Goal: Information Seeking & Learning: Learn about a topic

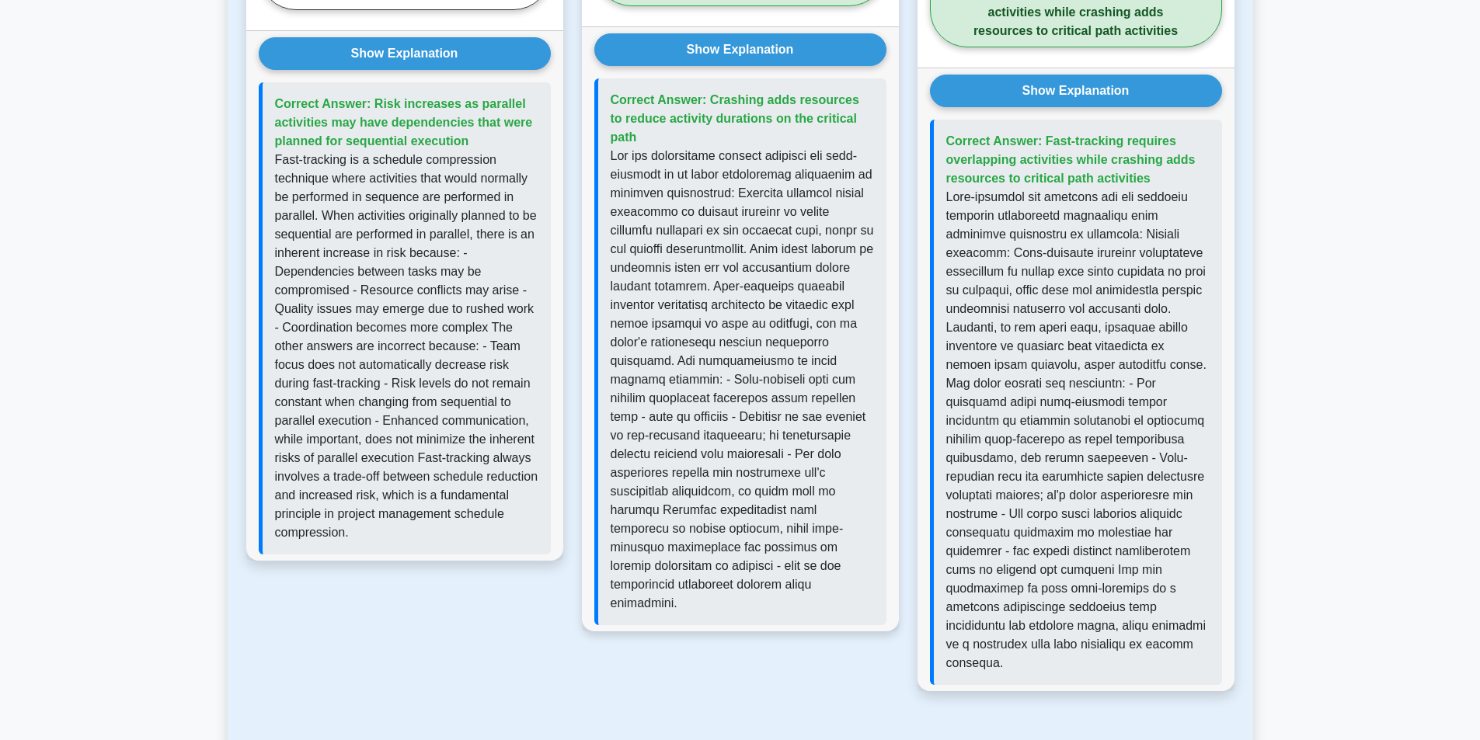
scroll to position [3885, 0]
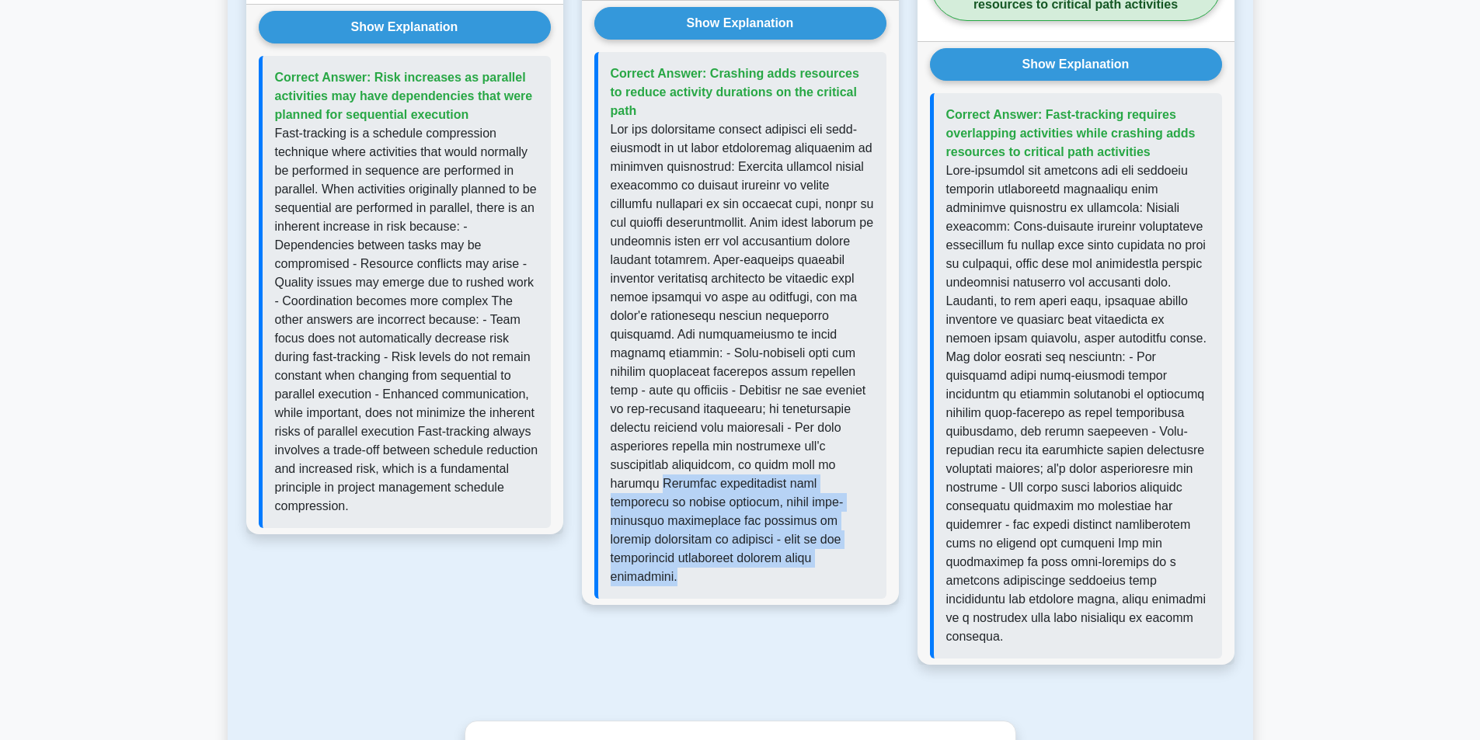
drag, startPoint x: 694, startPoint y: 448, endPoint x: 838, endPoint y: 529, distance: 166.0
click at [838, 529] on p at bounding box center [742, 353] width 263 height 466
copy p "Crashing specifically adds resources to reduce duration, while fast-tracking re…"
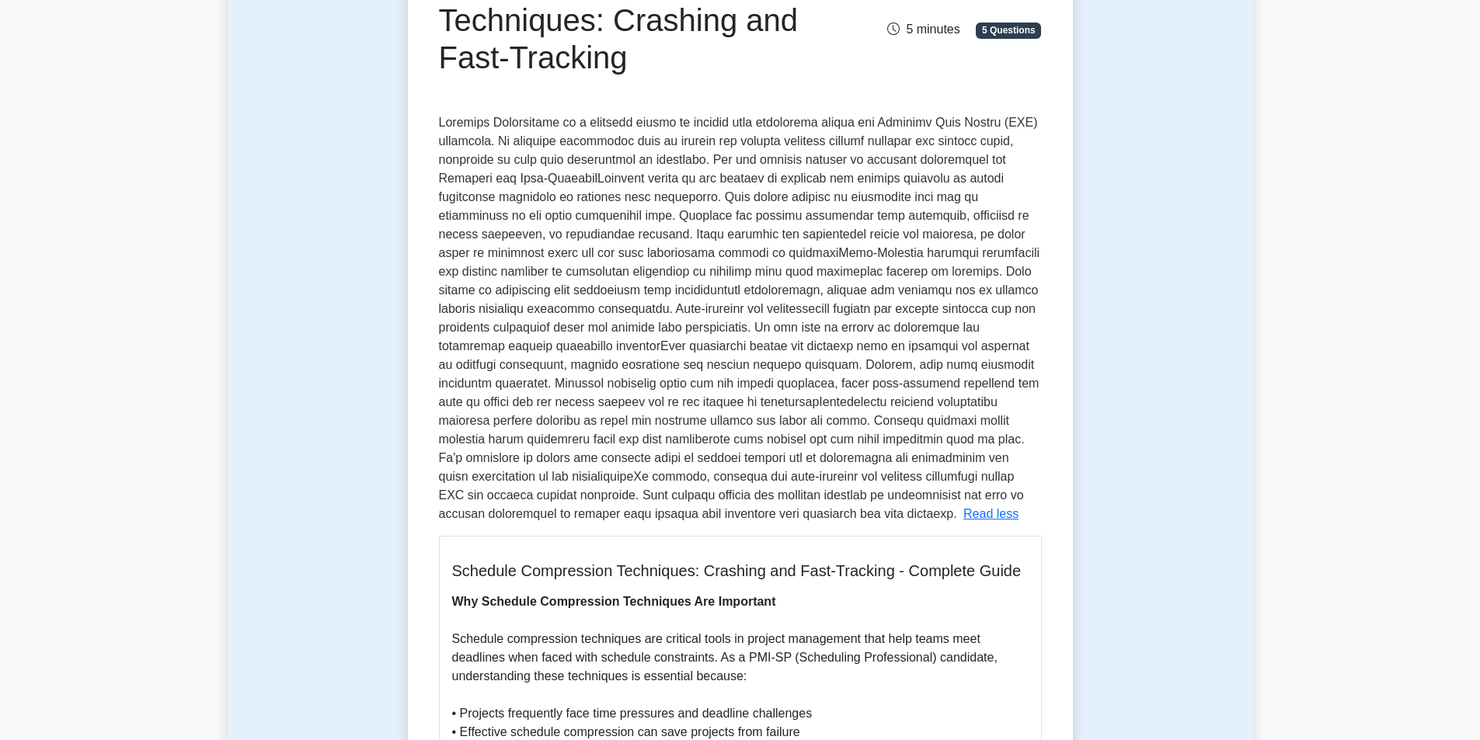
scroll to position [233, 0]
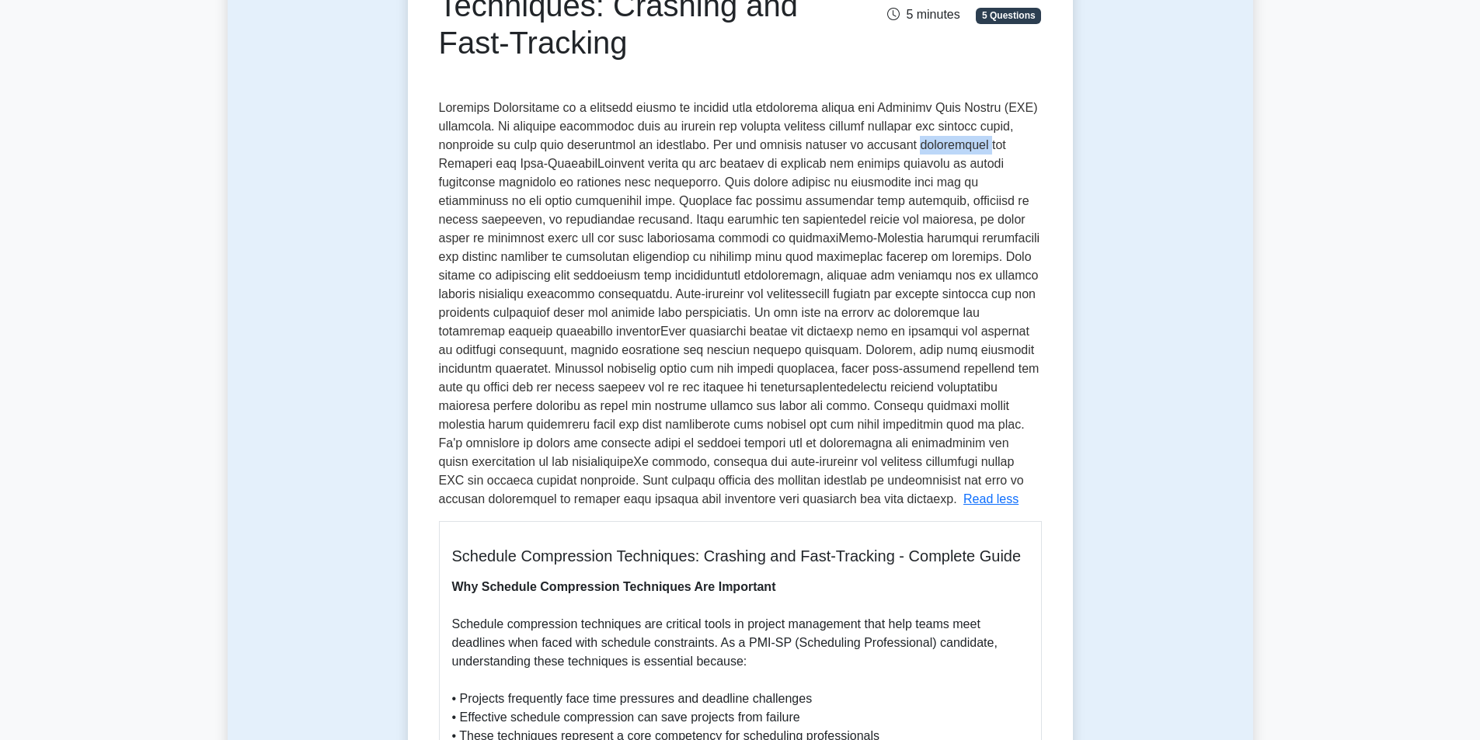
drag, startPoint x: 907, startPoint y: 145, endPoint x: 981, endPoint y: 153, distance: 75.0
click at [981, 153] on span at bounding box center [739, 303] width 601 height 405
copy span "compression"
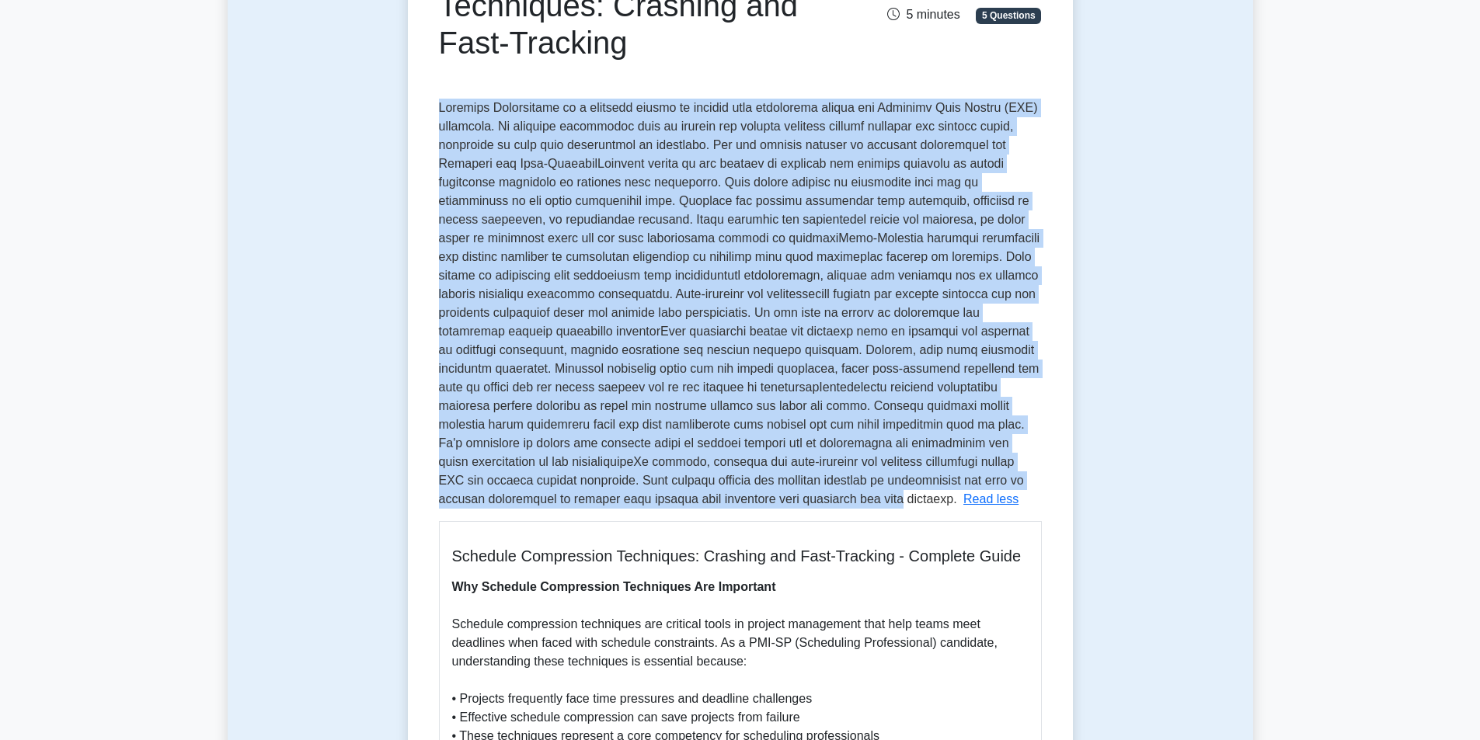
drag, startPoint x: 438, startPoint y: 101, endPoint x: 1036, endPoint y: 485, distance: 710.1
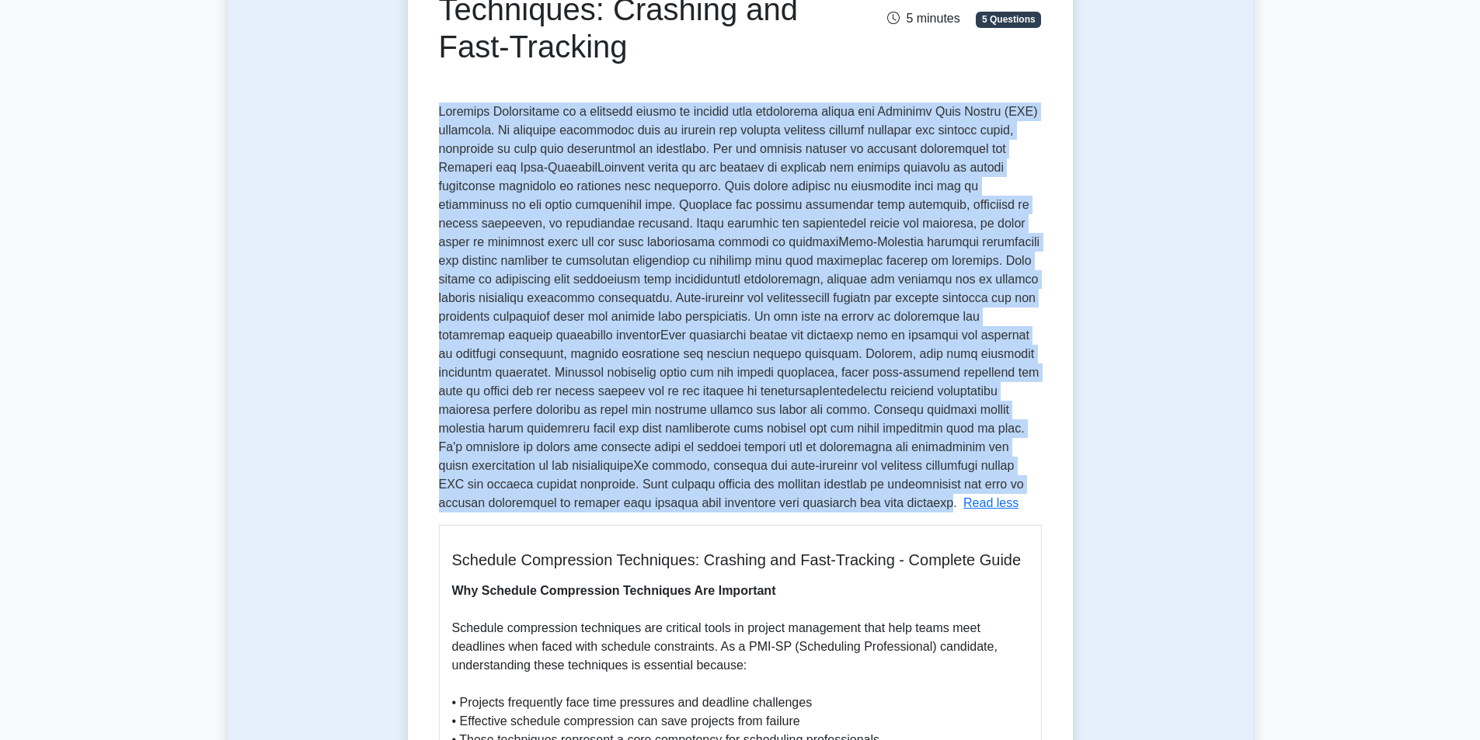
drag, startPoint x: 472, startPoint y: 503, endPoint x: 394, endPoint y: 113, distance: 396.9
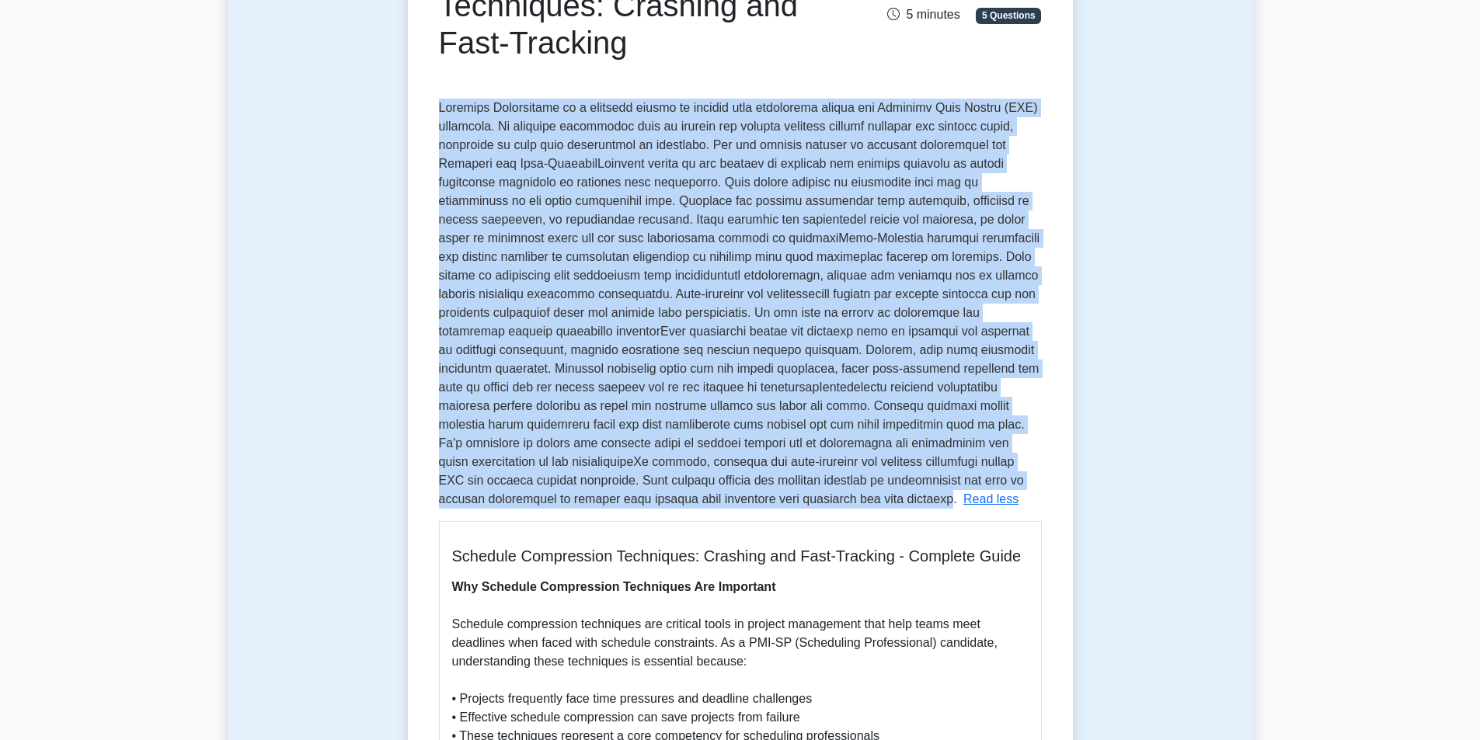
copy span "Schedule Compression is a critical aspect of project time management within the…"
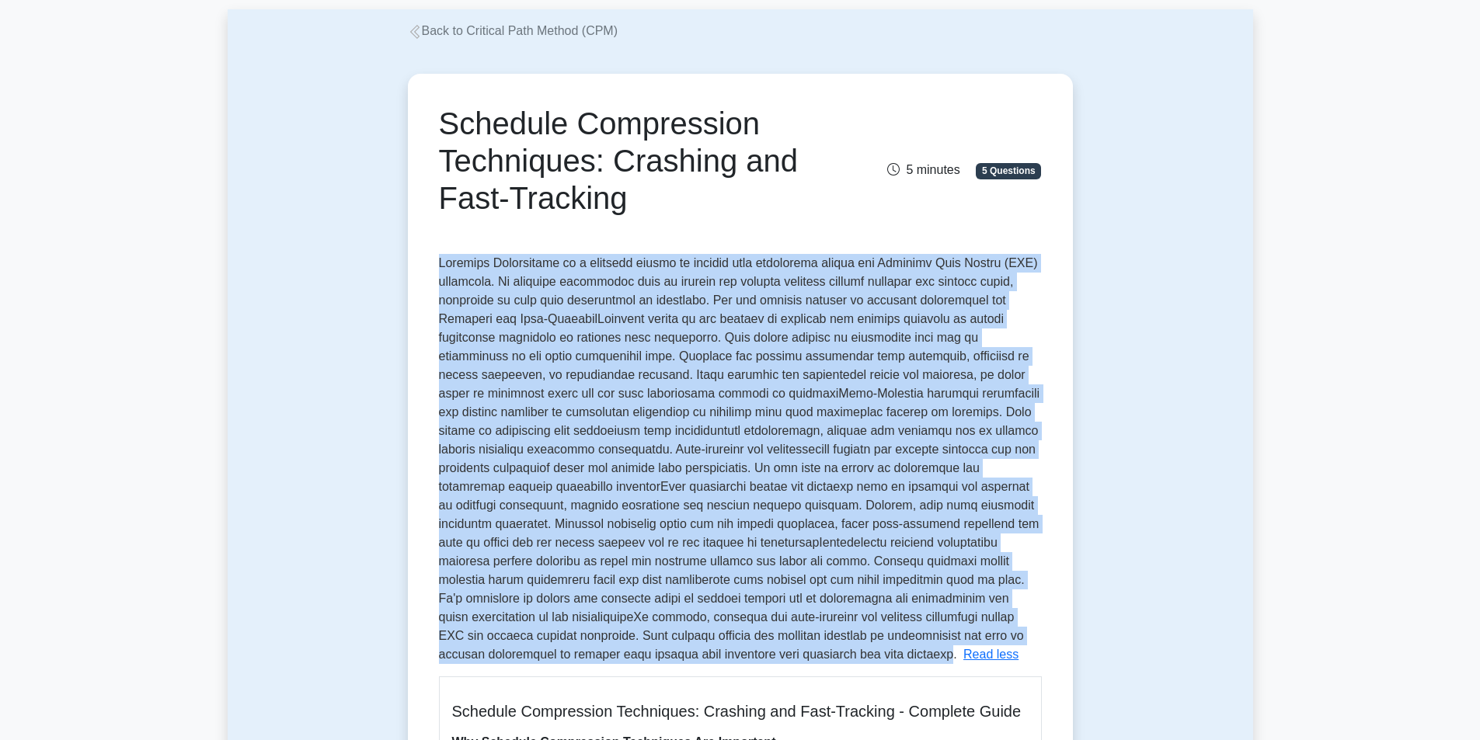
click at [554, 404] on span at bounding box center [739, 458] width 601 height 405
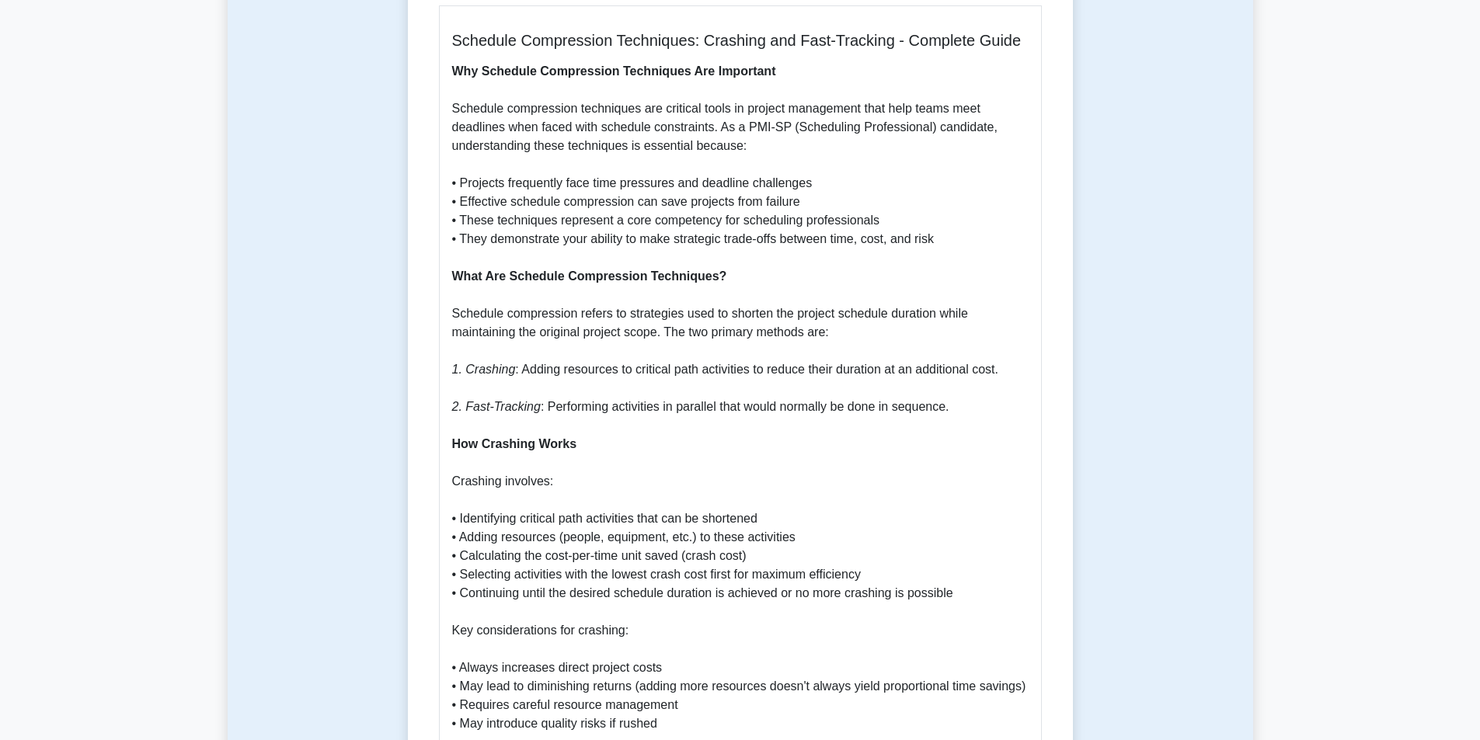
scroll to position [777, 0]
